Goal: Information Seeking & Learning: Check status

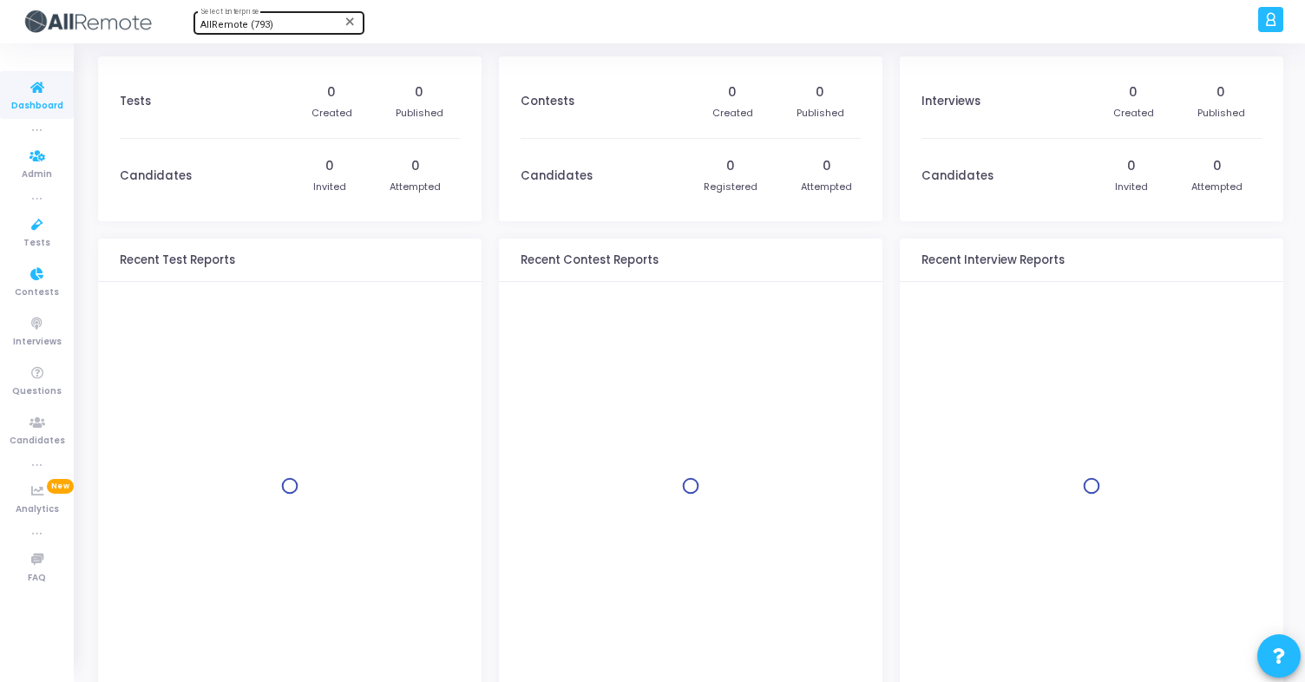
click at [255, 25] on span "AllRemote (793)" at bounding box center [236, 24] width 73 height 11
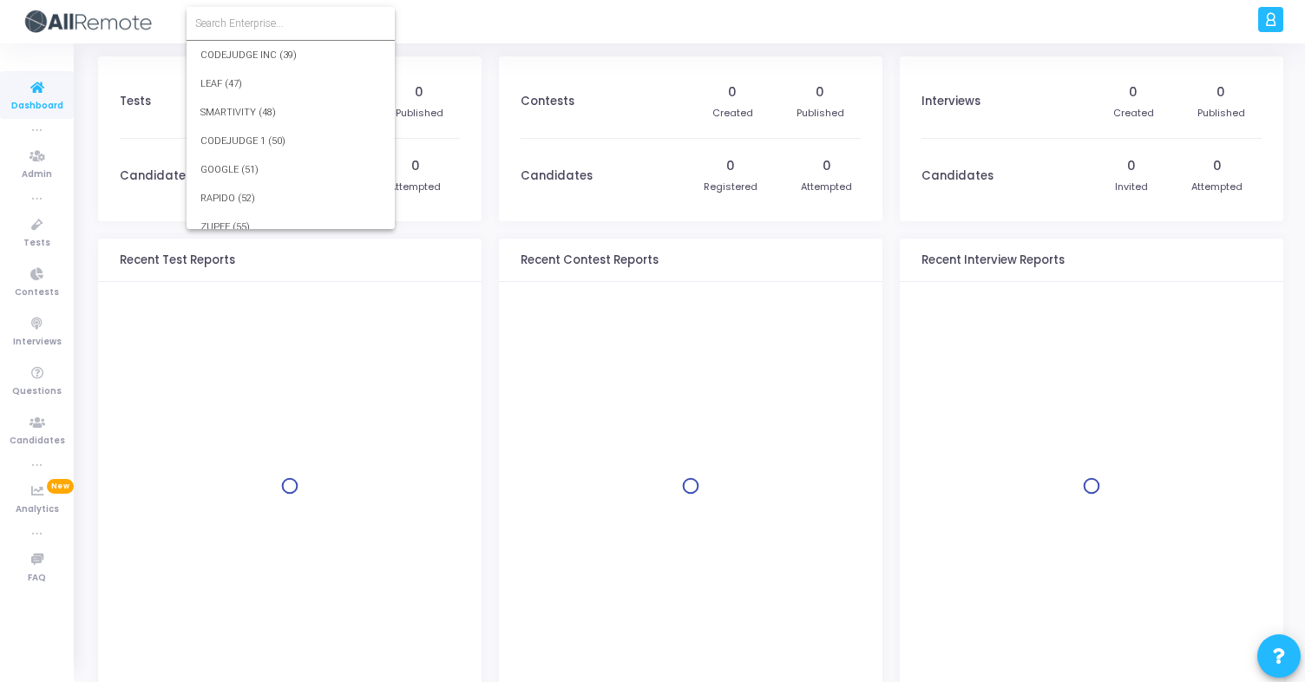
scroll to position [20675, 0]
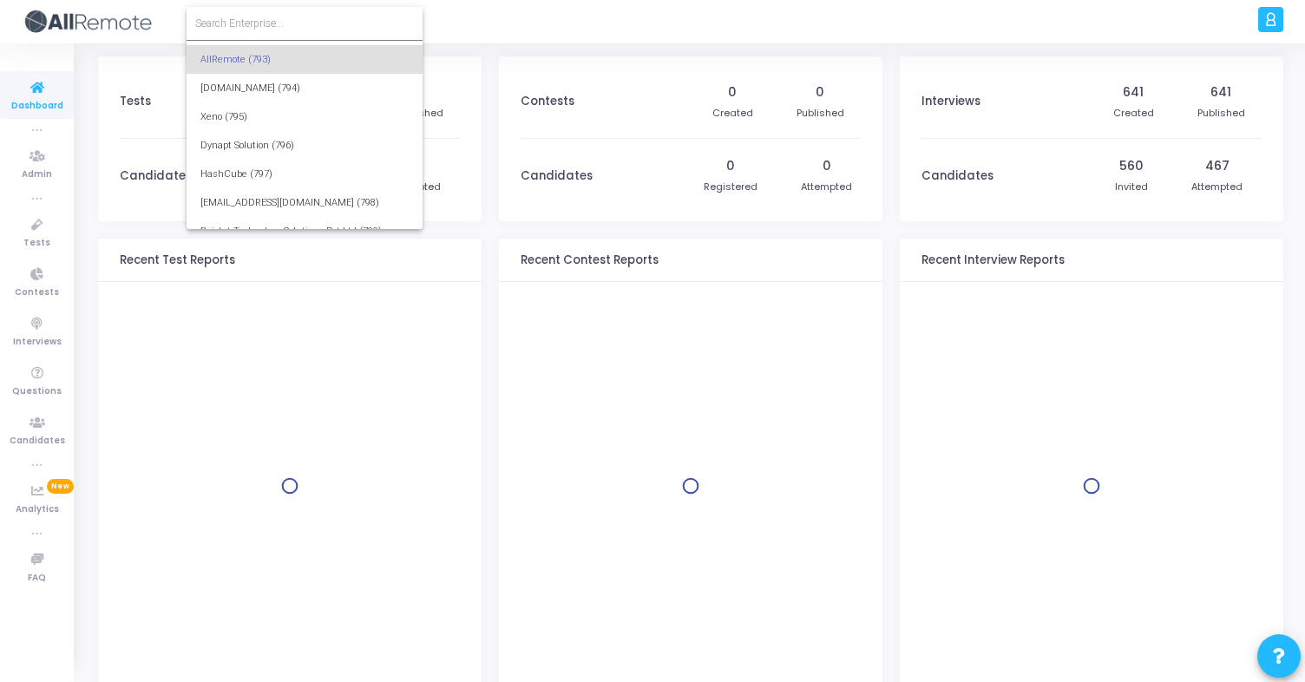
type input "S"
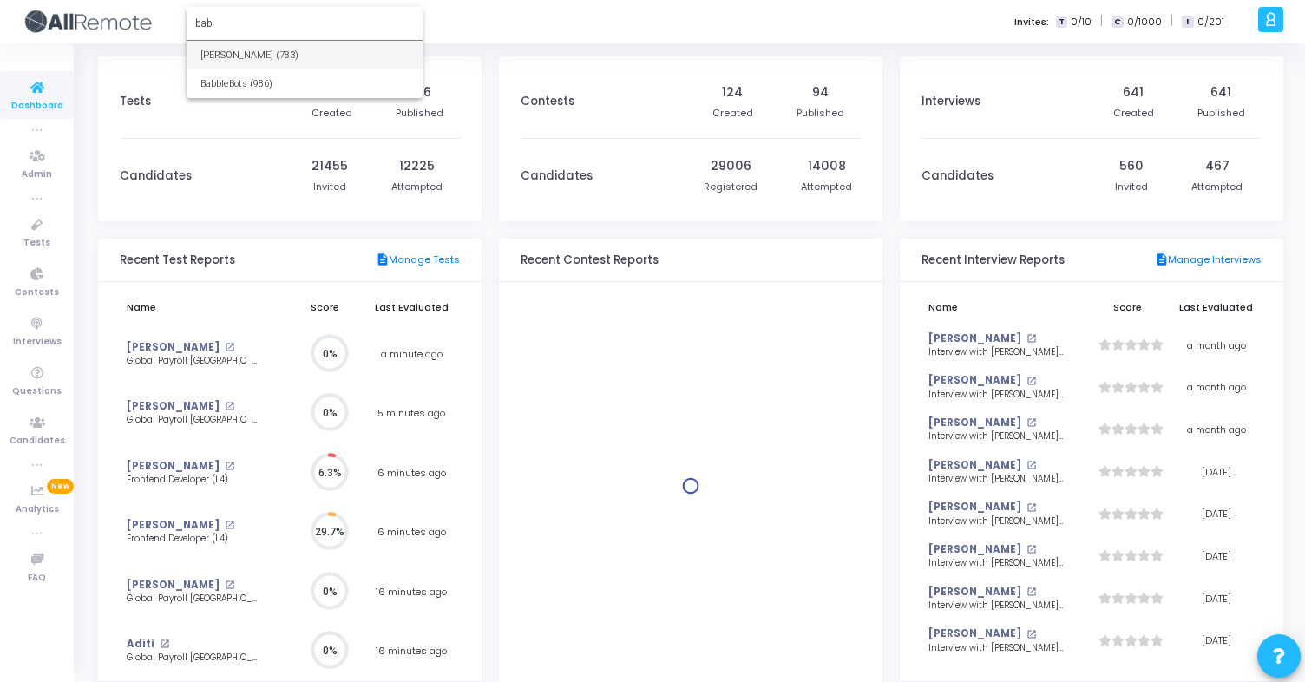
scroll to position [0, 0]
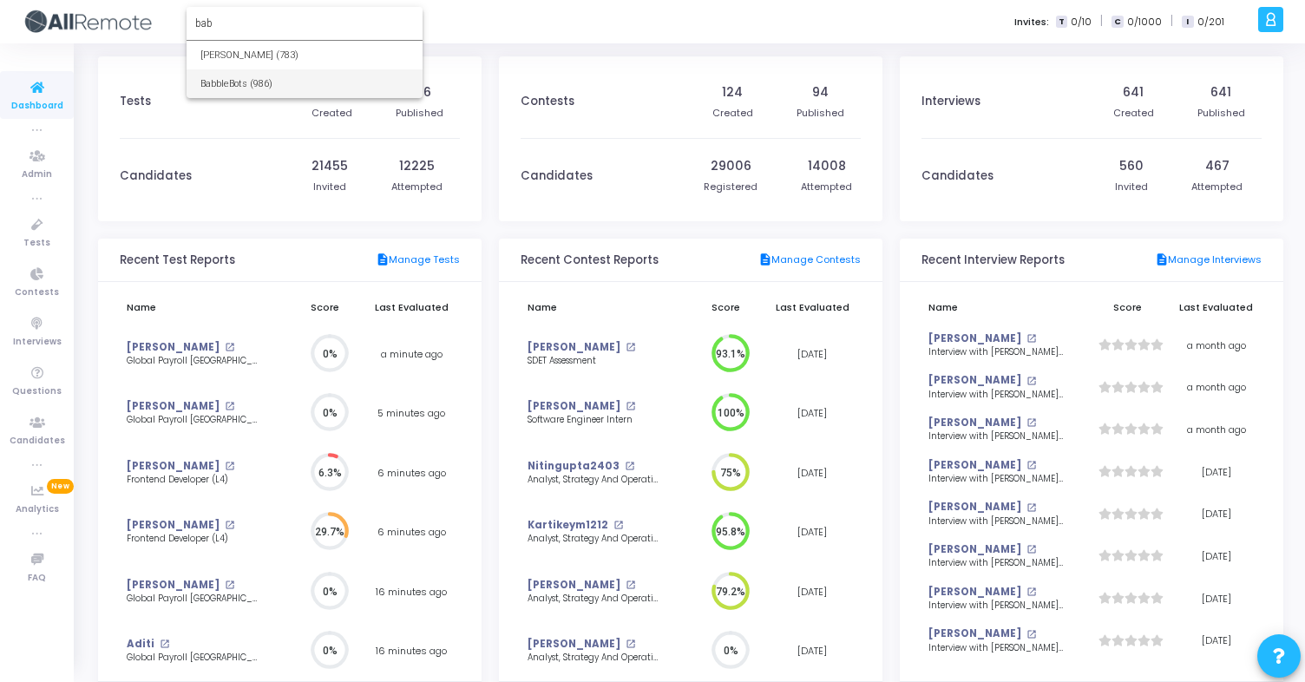
type input "bab"
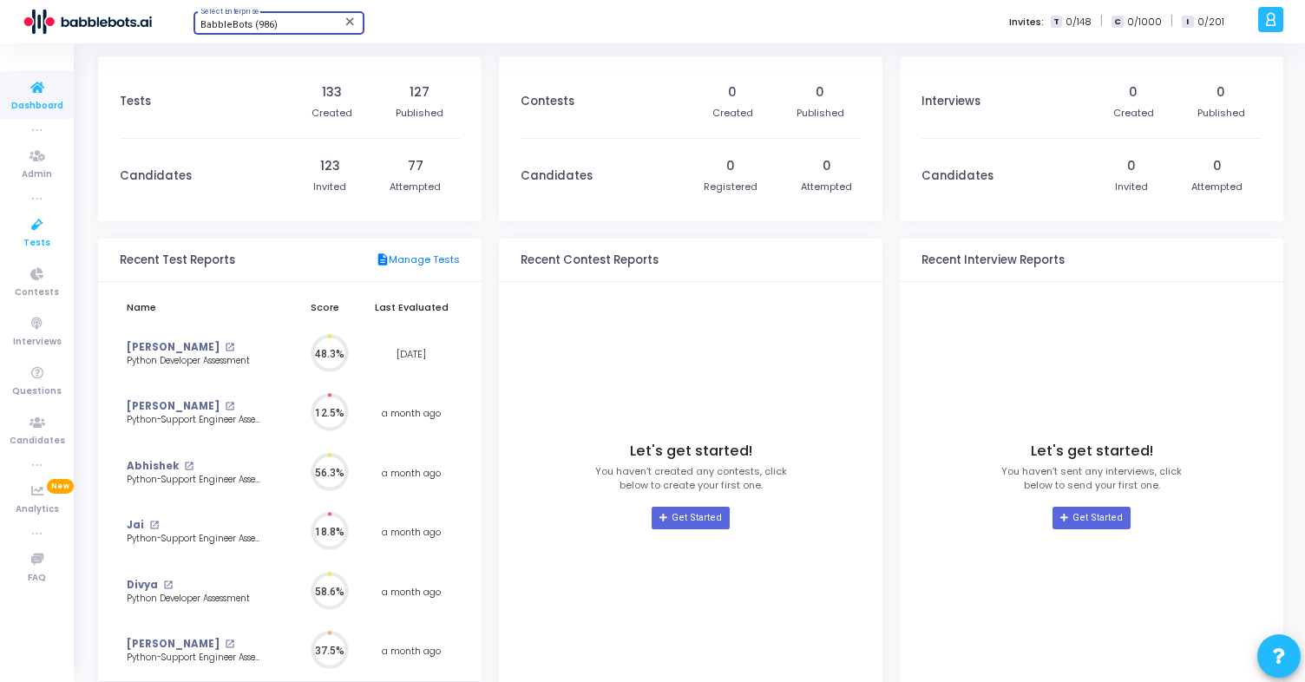
scroll to position [8, 8]
click at [32, 229] on icon at bounding box center [37, 225] width 36 height 22
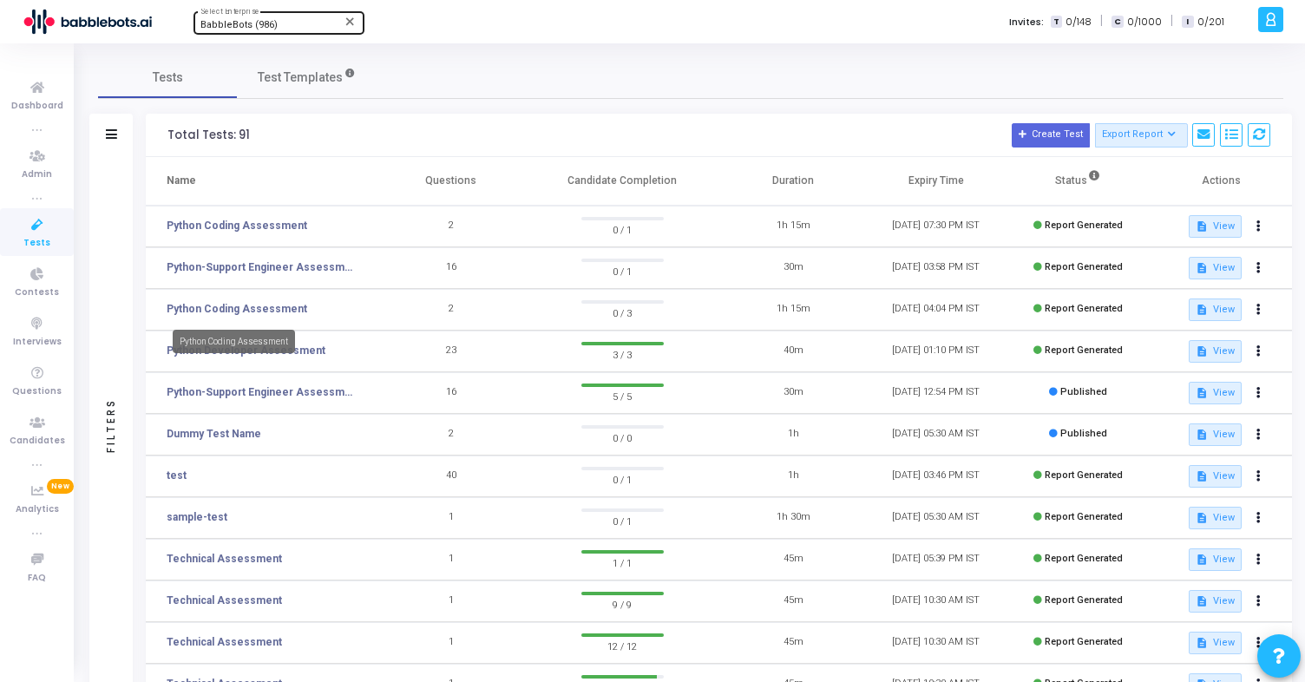
click at [214, 358] on mat-tooltip-component "Python Coding Assessment" at bounding box center [234, 342] width 147 height 48
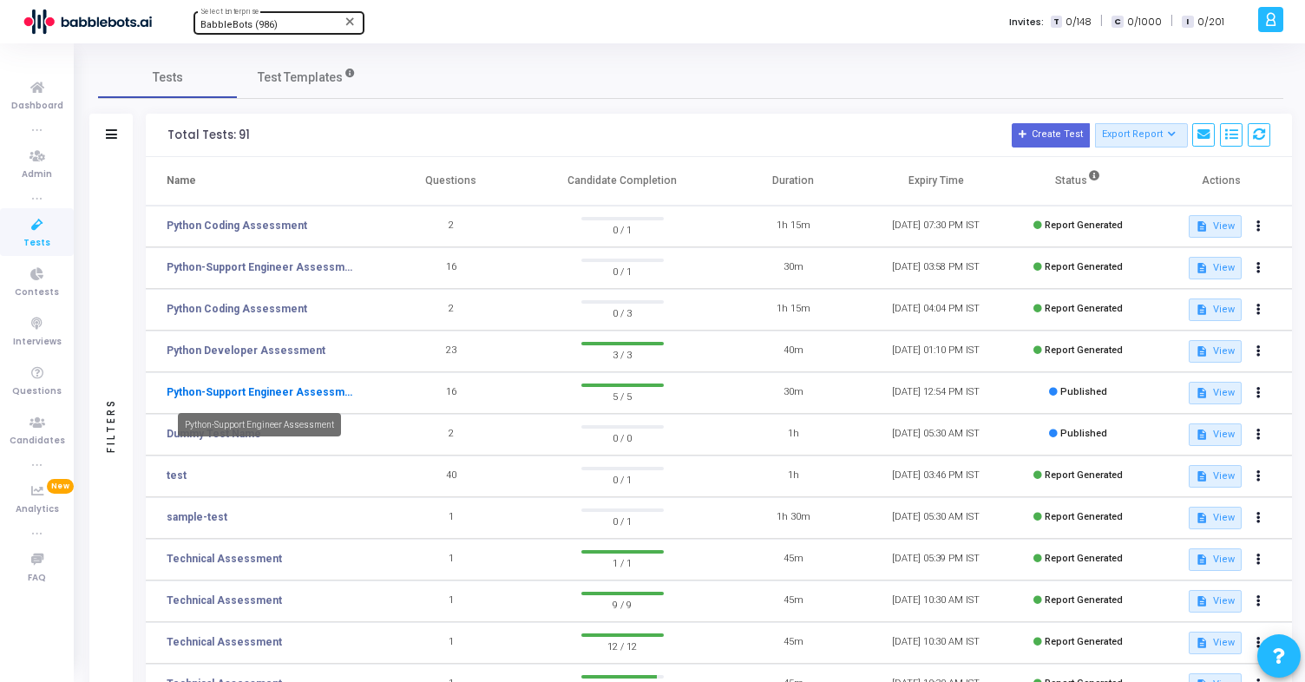
click at [246, 395] on link "Python-Support Engineer Assessment" at bounding box center [260, 392] width 187 height 16
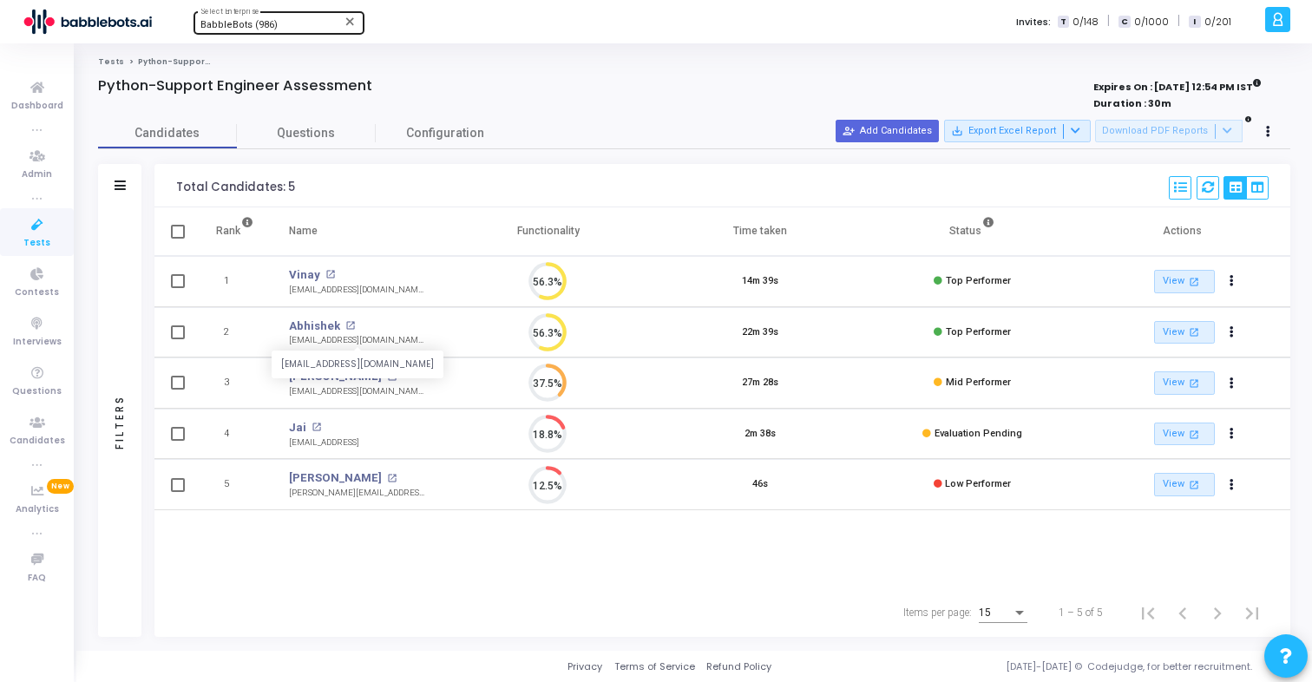
click at [305, 334] on div "[EMAIL_ADDRESS][DOMAIN_NAME]" at bounding box center [356, 340] width 135 height 13
click at [307, 329] on link "Abhishek" at bounding box center [314, 326] width 51 height 17
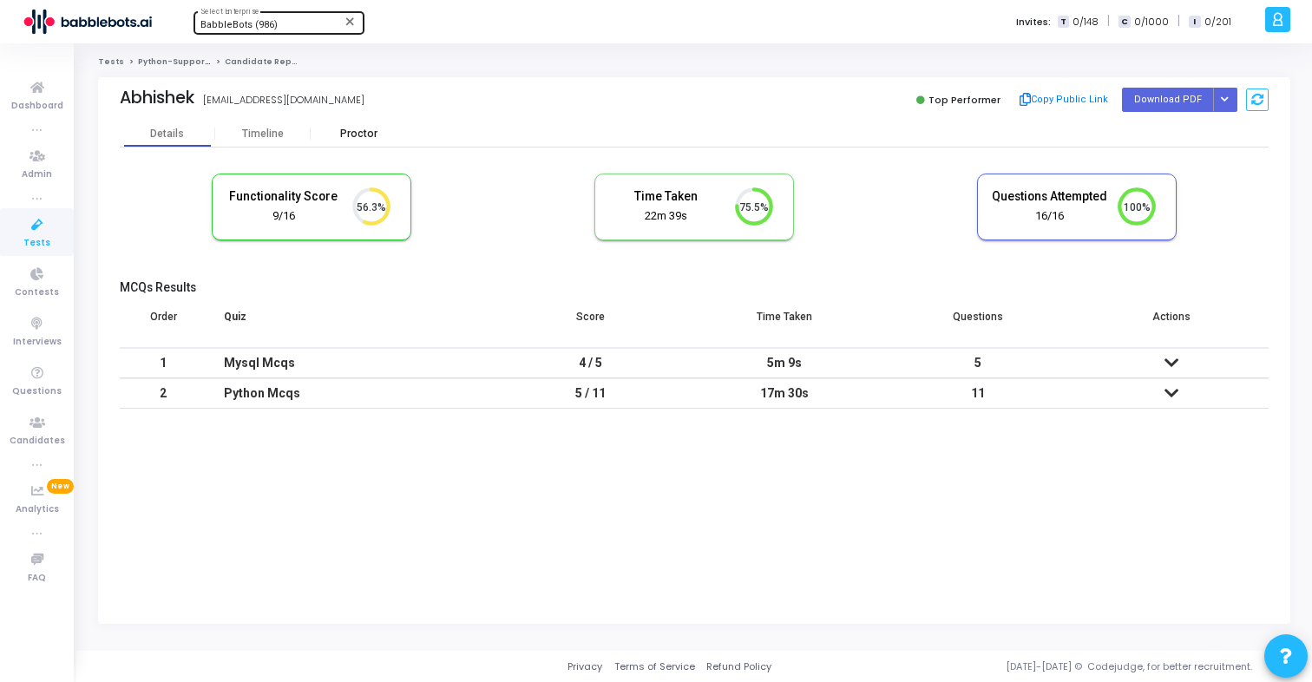
click at [364, 133] on div "Proctor" at bounding box center [358, 134] width 95 height 13
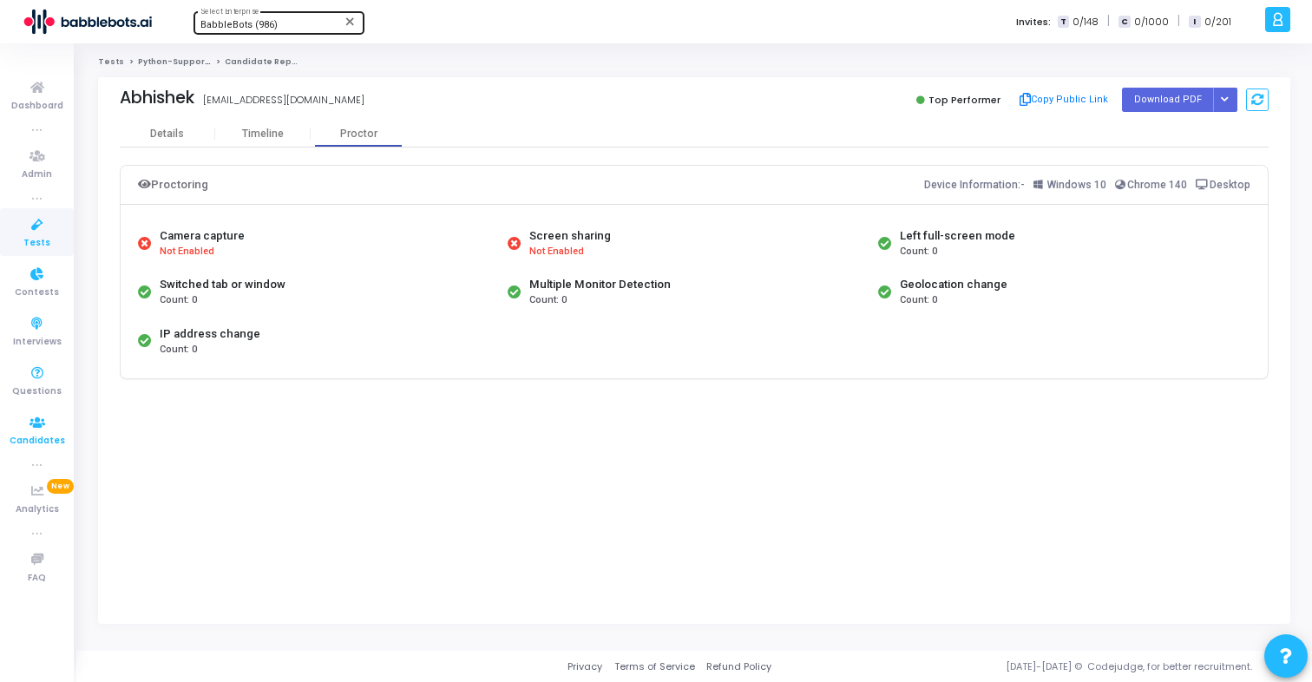
click at [44, 430] on icon at bounding box center [37, 423] width 36 height 22
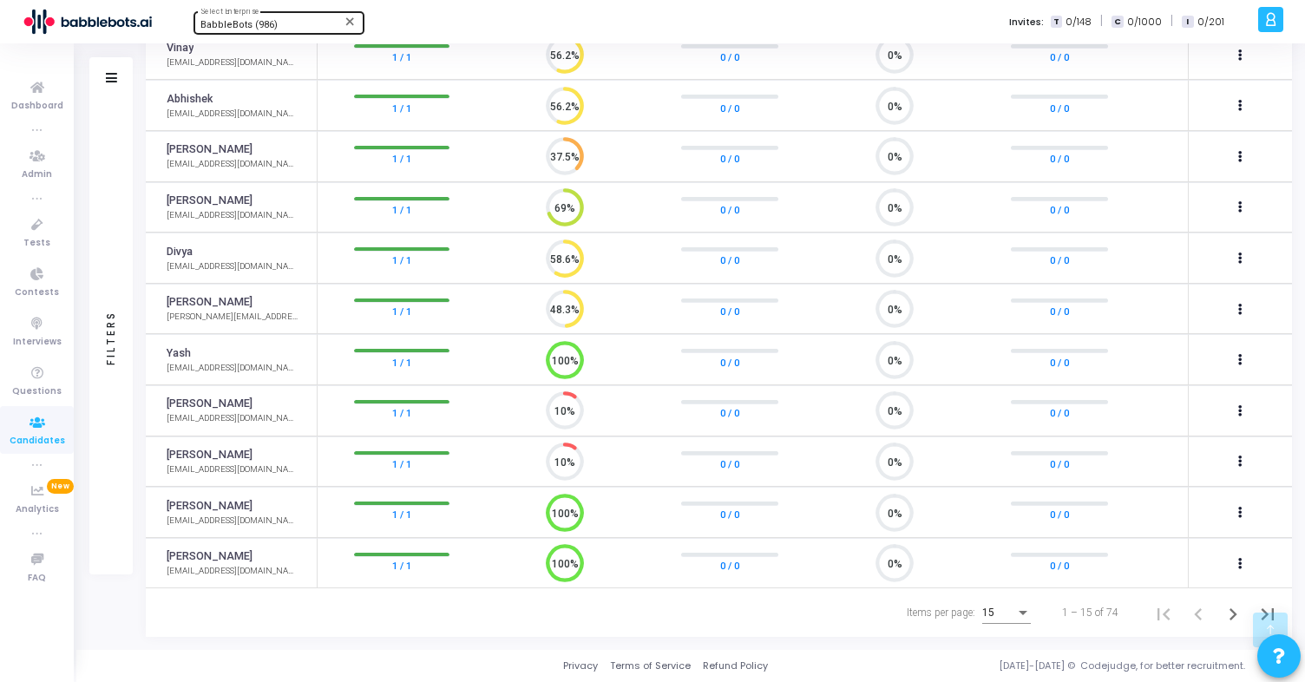
click at [108, 359] on div "Filters" at bounding box center [111, 336] width 16 height 191
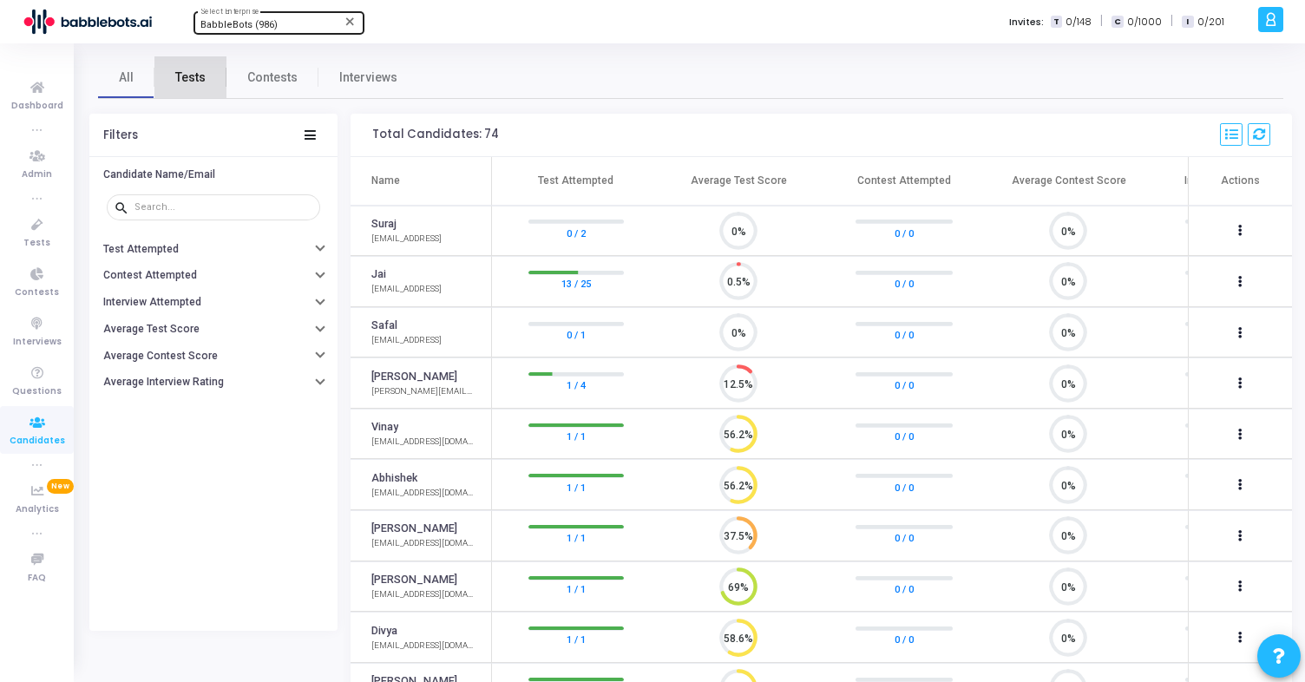
click at [192, 77] on span "Tests" at bounding box center [190, 78] width 30 height 18
